Goal: Find specific page/section: Find specific page/section

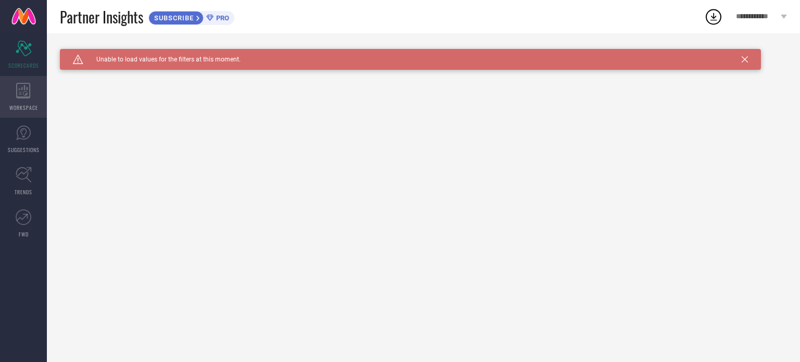
click at [15, 95] on div "WORKSPACE" at bounding box center [23, 97] width 47 height 42
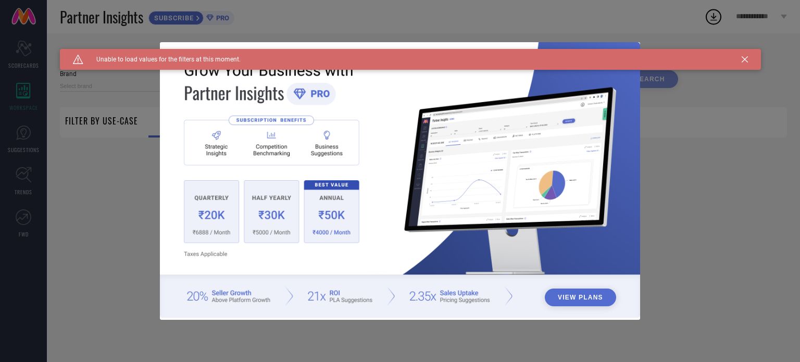
type input "1 STOP FASHION"
type input "All"
click at [33, 151] on div "View Plans" at bounding box center [400, 181] width 800 height 362
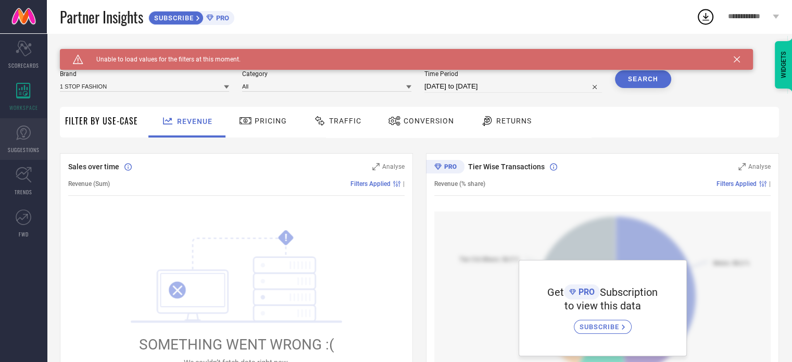
click at [26, 129] on icon at bounding box center [24, 133] width 16 height 16
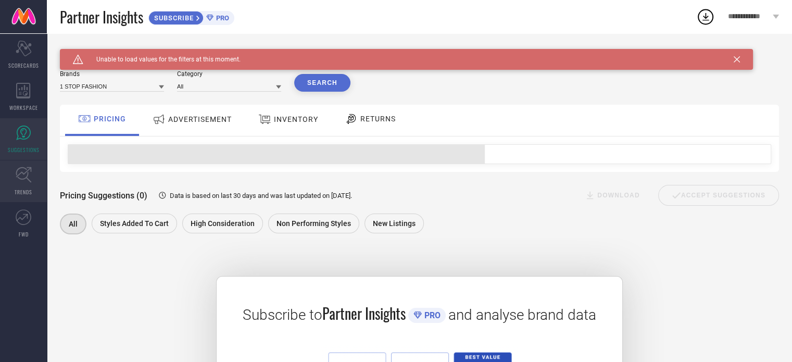
click at [6, 194] on link "TRENDS" at bounding box center [23, 181] width 47 height 42
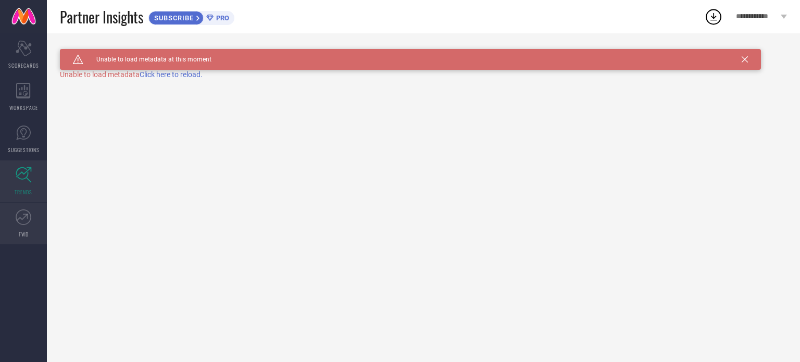
click at [27, 231] on span "FWD" at bounding box center [24, 234] width 10 height 8
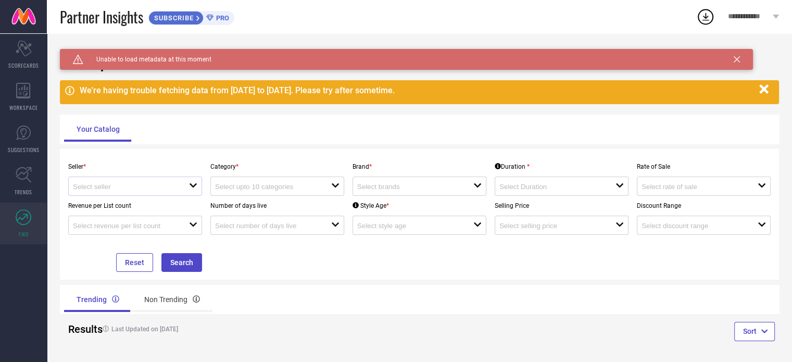
click at [100, 181] on div "open" at bounding box center [135, 186] width 134 height 19
click at [116, 202] on li "Myntra ( MINT_1 )" at bounding box center [135, 206] width 133 height 19
type input "Myntra ( MINT_1 )"
click at [275, 191] on input at bounding box center [267, 187] width 105 height 8
click at [365, 191] on input at bounding box center [409, 187] width 105 height 8
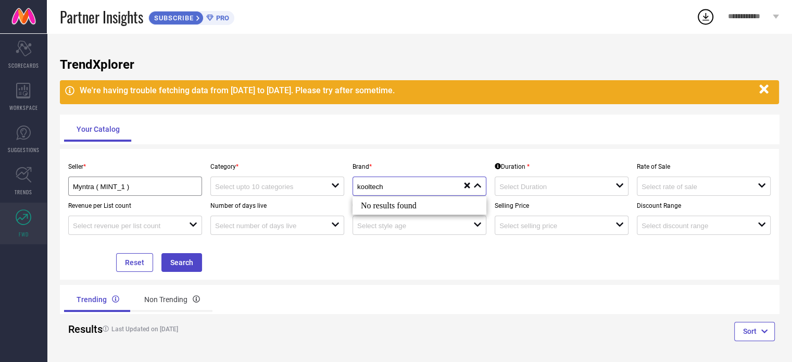
type input "kooltech"
click at [488, 147] on div "TrendXplorer We're having trouble fetching data from [DATE] to [DATE]. Please t…" at bounding box center [420, 200] width 746 height 335
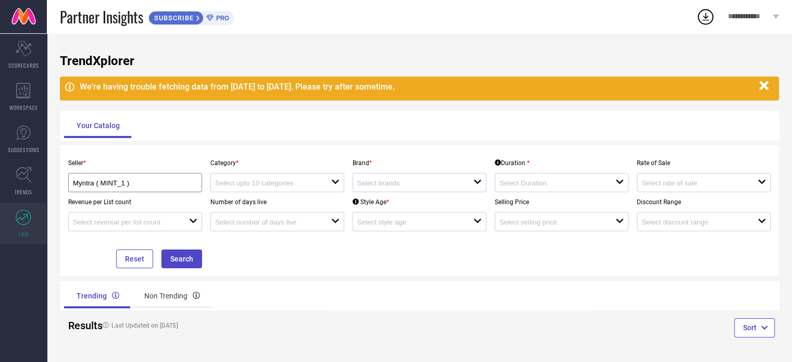
scroll to position [6, 0]
